Goal: Task Accomplishment & Management: Manage account settings

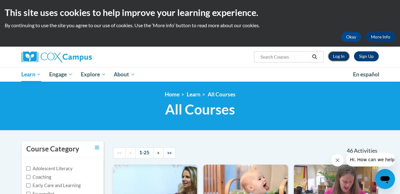
click at [334, 56] on link "Log In" at bounding box center [339, 56] width 22 height 10
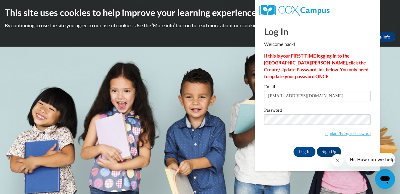
type input "cwhite18@augusta.edu"
click at [262, 144] on div "Please enter your email! Please enter your password! Email cwhite18@augusta.edu…" at bounding box center [317, 121] width 116 height 72
click at [299, 150] on input "Log In" at bounding box center [304, 152] width 22 height 10
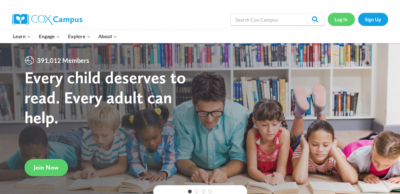
click at [341, 21] on link "Log In" at bounding box center [340, 19] width 27 height 13
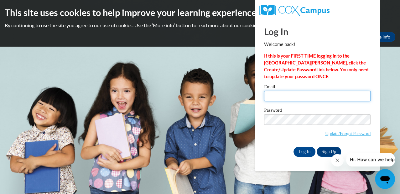
click at [283, 96] on input "Email" at bounding box center [317, 96] width 106 height 11
type input "[EMAIL_ADDRESS][DOMAIN_NAME]"
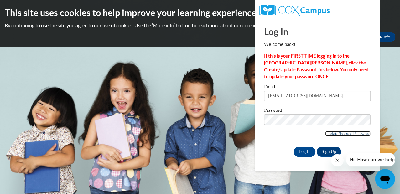
click at [341, 135] on link "Update/Forgot Password" at bounding box center [347, 133] width 45 height 5
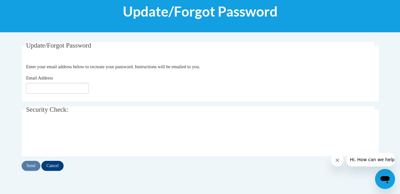
scroll to position [85, 0]
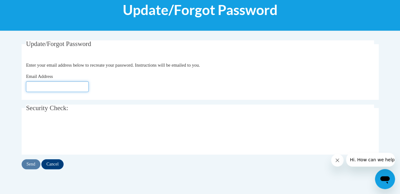
click at [60, 81] on input "Email Address" at bounding box center [57, 86] width 63 height 11
type input "[EMAIL_ADDRESS][DOMAIN_NAME]"
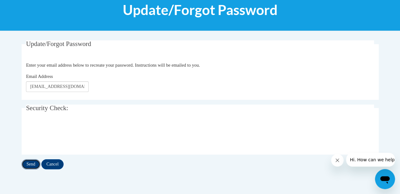
click at [31, 164] on input "Send" at bounding box center [31, 164] width 19 height 10
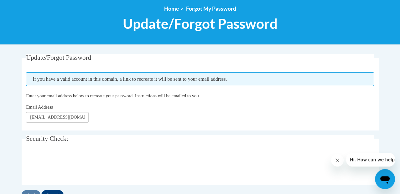
scroll to position [78, 0]
